Goal: Check status

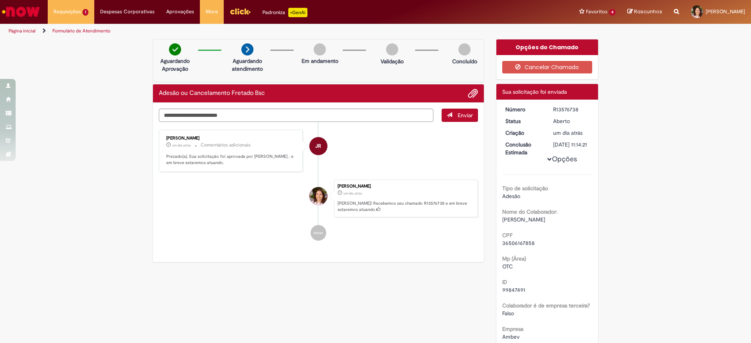
drag, startPoint x: 192, startPoint y: 138, endPoint x: 162, endPoint y: 138, distance: 29.7
click at [166, 138] on div "[PERSON_NAME]" at bounding box center [231, 138] width 130 height 5
copy div "[PERSON_NAME]"
drag, startPoint x: 577, startPoint y: 114, endPoint x: 537, endPoint y: 108, distance: 39.9
click at [537, 108] on div "Número R13576738 Status [GEOGRAPHIC_DATA] Criação um dia atrás um dia atrás Con…" at bounding box center [547, 344] width 102 height 488
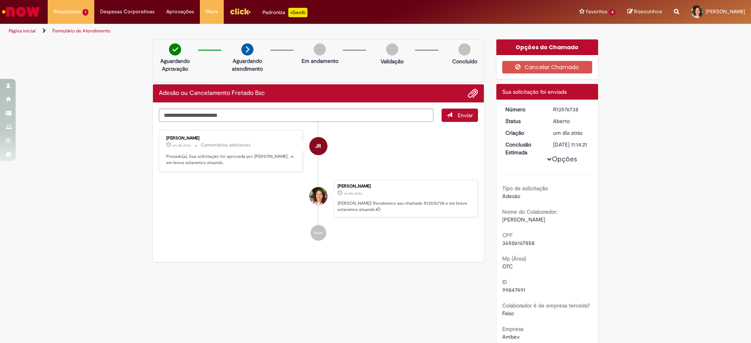
click at [555, 109] on div "R13576738" at bounding box center [571, 110] width 36 height 8
